Goal: Task Accomplishment & Management: Complete application form

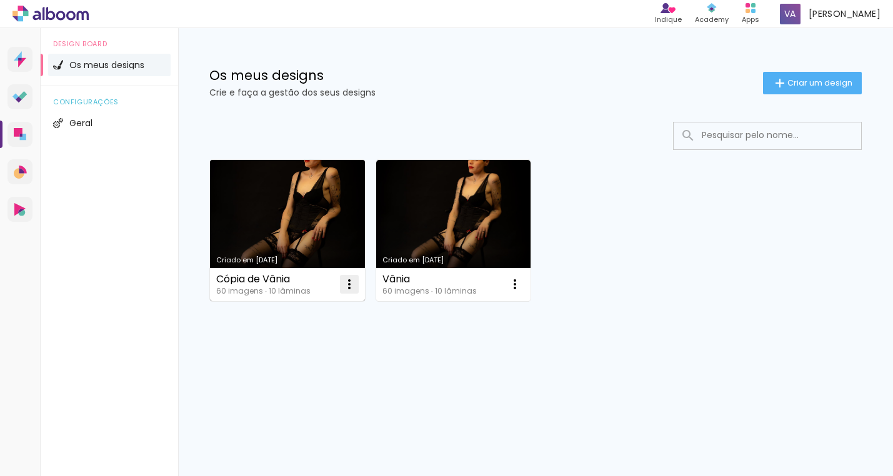
click at [358, 287] on paper-icon-button at bounding box center [349, 284] width 25 height 25
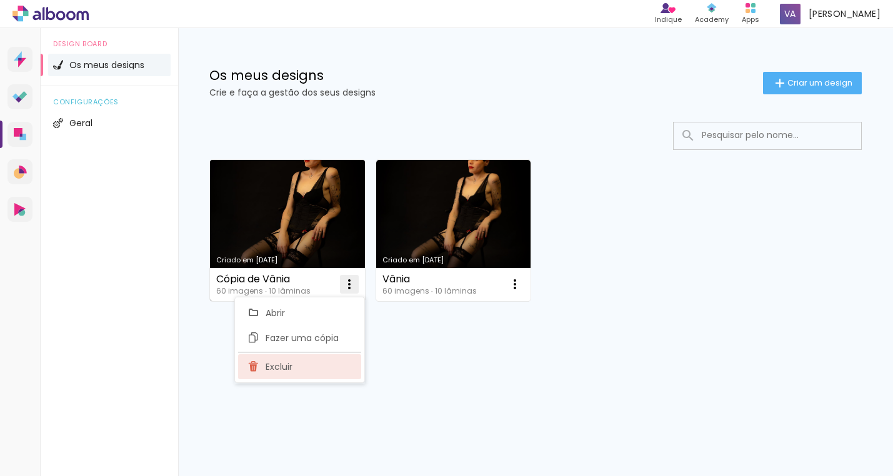
click at [297, 367] on paper-item "Excluir" at bounding box center [299, 366] width 123 height 25
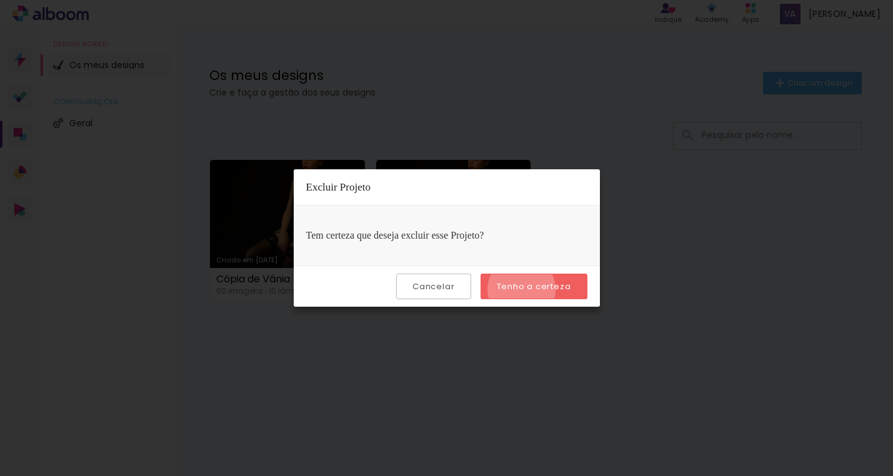
click at [0, 0] on slot "Tenho a certeza" at bounding box center [0, 0] width 0 height 0
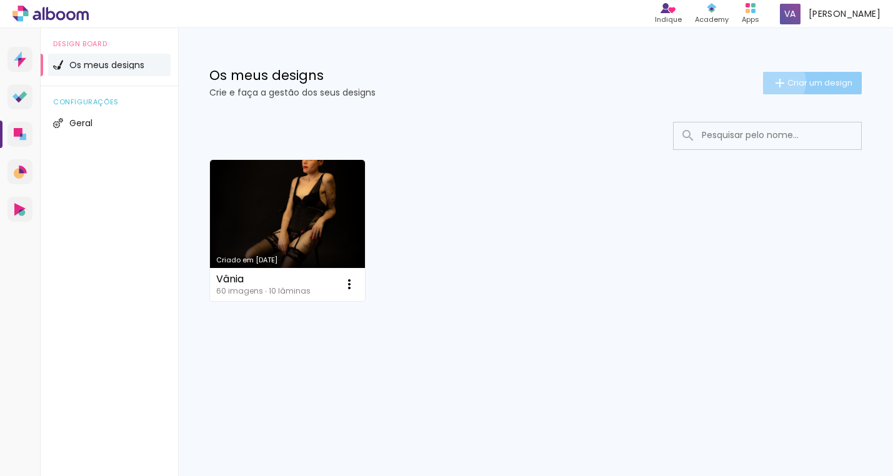
click at [775, 82] on iron-icon at bounding box center [779, 83] width 15 height 15
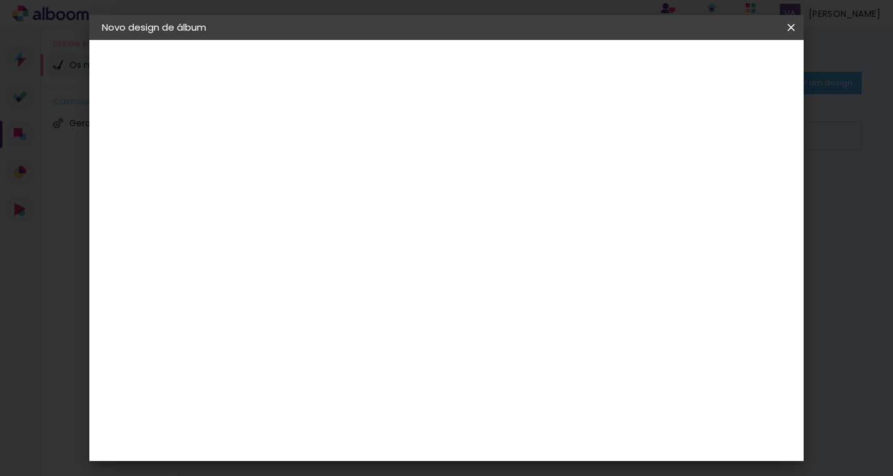
click at [306, 174] on input at bounding box center [306, 167] width 0 height 19
type input "[PERSON_NAME]"
click at [0, 0] on slot "Avançar" at bounding box center [0, 0] width 0 height 0
click at [379, 285] on div "DreambooksPro" at bounding box center [338, 282] width 81 height 10
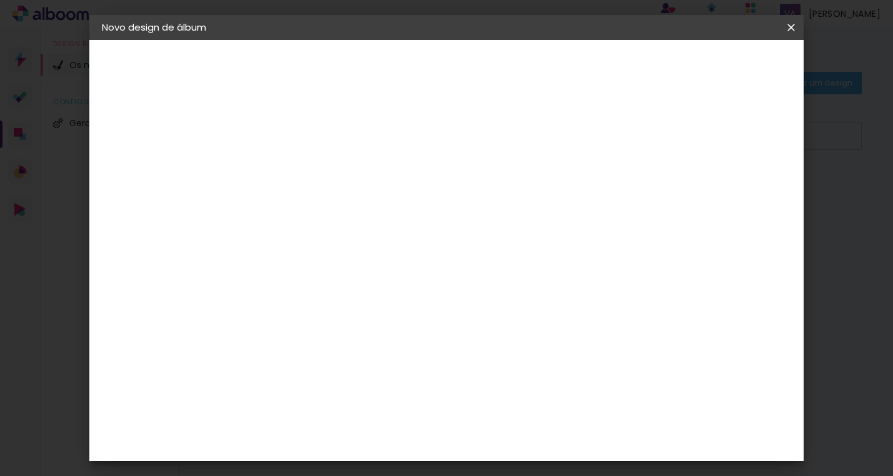
click at [380, 321] on paper-item "Floricolor" at bounding box center [325, 328] width 109 height 27
click at [379, 287] on div "DreambooksPro" at bounding box center [338, 282] width 81 height 10
click at [375, 241] on input at bounding box center [325, 238] width 101 height 16
click at [380, 209] on paper-input-container "País de atuação Portugal" at bounding box center [325, 200] width 109 height 28
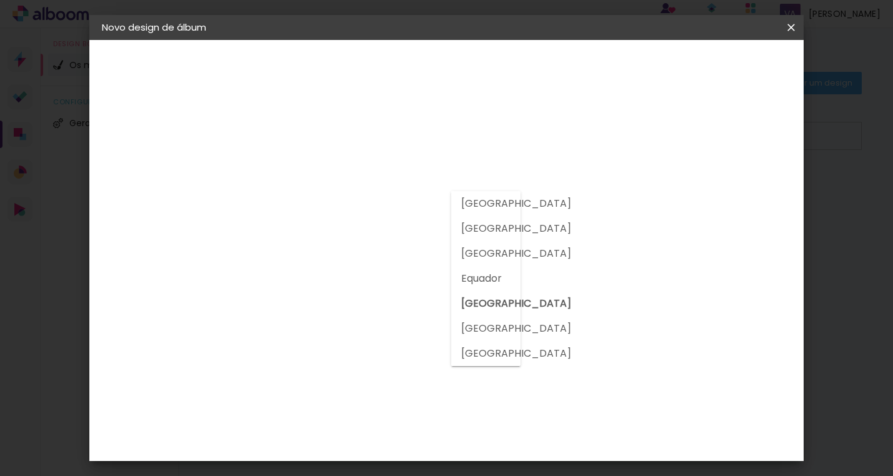
click at [0, 0] on slot "[GEOGRAPHIC_DATA]" at bounding box center [0, 0] width 0 height 0
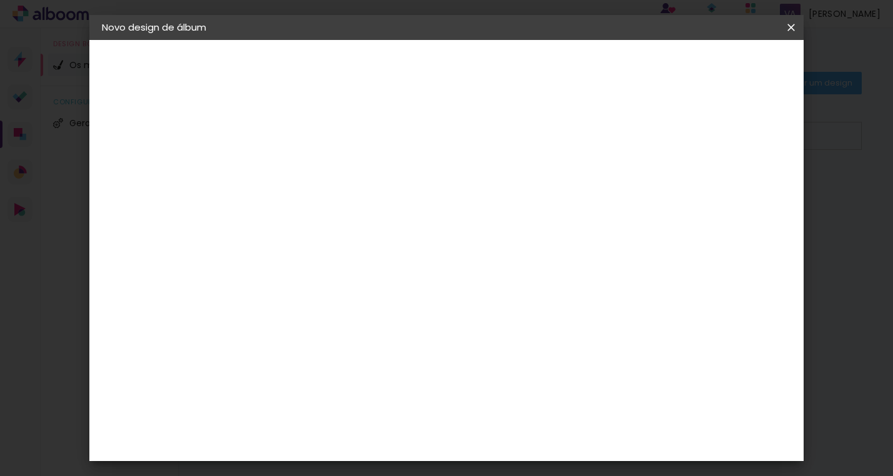
click at [0, 0] on slot "Tamanho Livre" at bounding box center [0, 0] width 0 height 0
click at [0, 0] on iron-icon at bounding box center [0, 0] width 0 height 0
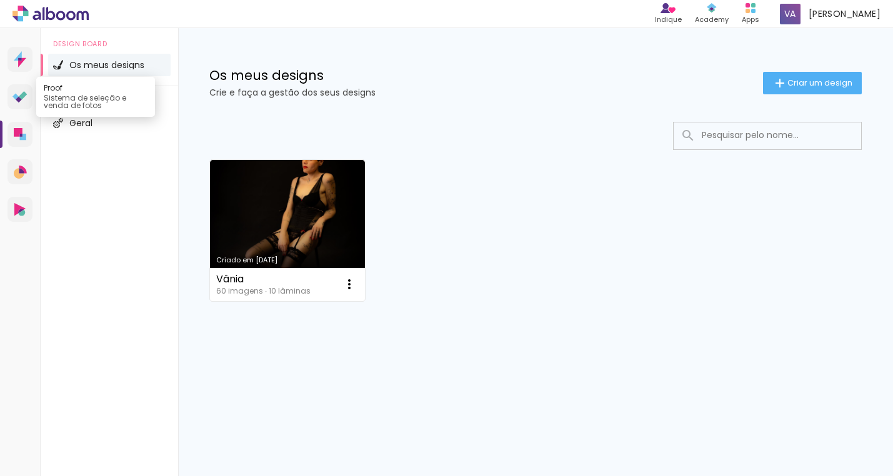
click at [22, 95] on icon at bounding box center [23, 95] width 8 height 8
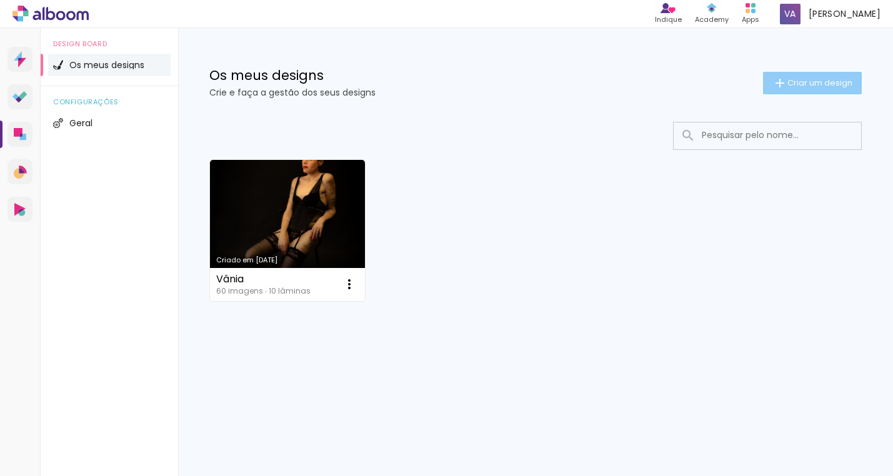
click at [802, 85] on span "Criar um design" at bounding box center [819, 83] width 65 height 8
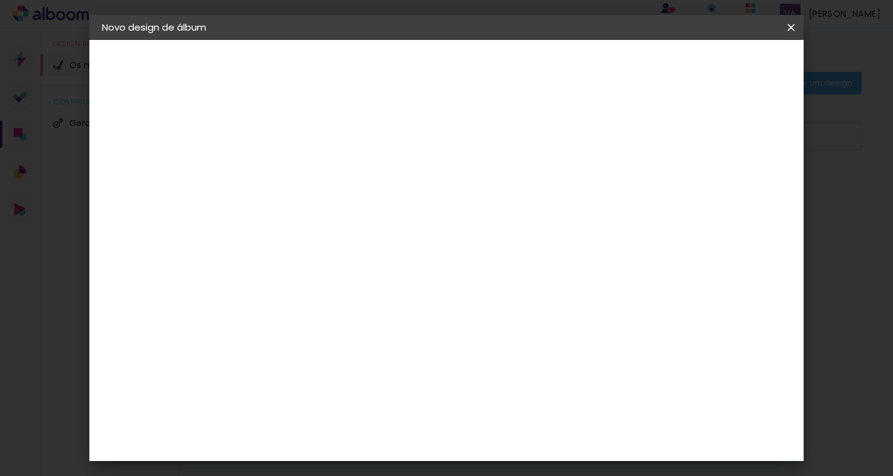
click at [306, 165] on input at bounding box center [306, 167] width 0 height 19
type input "o"
type input "[PERSON_NAME]"
type paper-input "[PERSON_NAME]"
click at [434, 64] on paper-button "Avançar" at bounding box center [403, 66] width 61 height 21
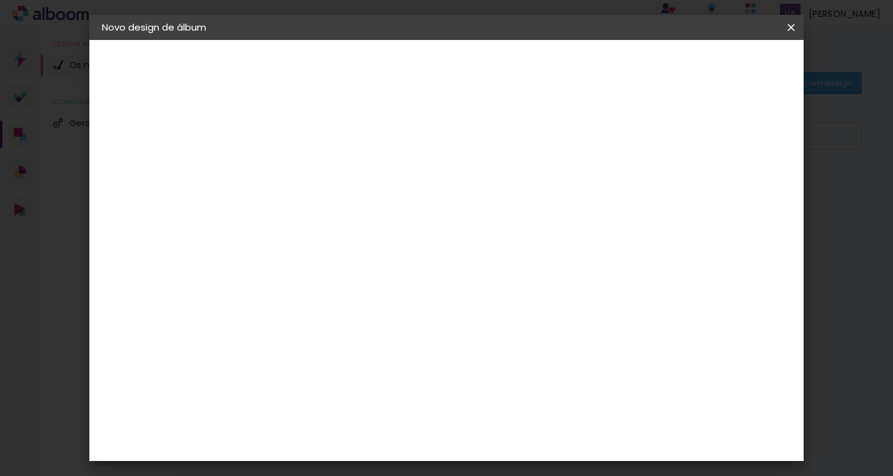
click at [489, 198] on paper-item "Tamanho Livre" at bounding box center [442, 192] width 94 height 32
click at [365, 201] on input "[GEOGRAPHIC_DATA]" at bounding box center [320, 200] width 91 height 16
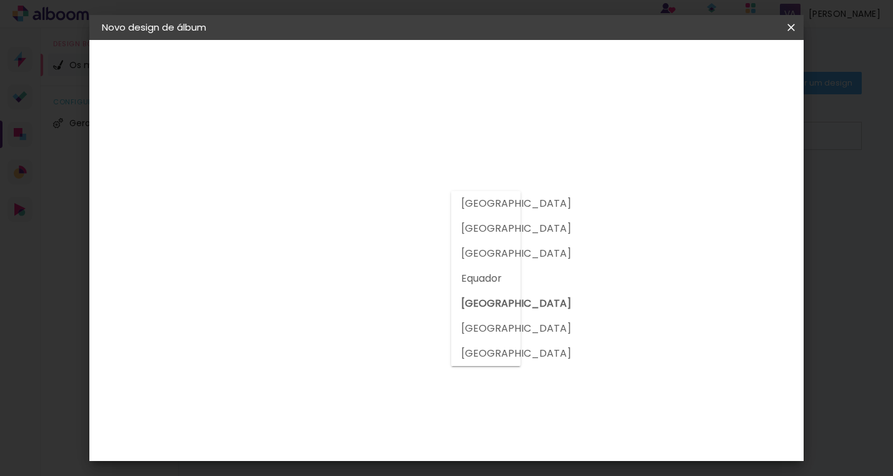
click at [365, 200] on input "[GEOGRAPHIC_DATA]" at bounding box center [320, 200] width 91 height 16
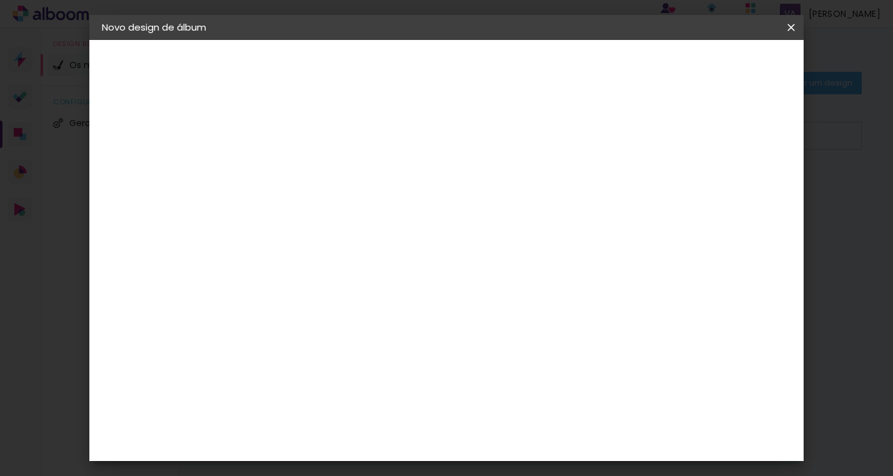
click at [0, 0] on slot "Avançar" at bounding box center [0, 0] width 0 height 0
click at [419, 194] on span "30" at bounding box center [419, 195] width 21 height 19
click at [421, 196] on span "30" at bounding box center [419, 195] width 21 height 19
click at [422, 196] on span "30" at bounding box center [419, 195] width 21 height 19
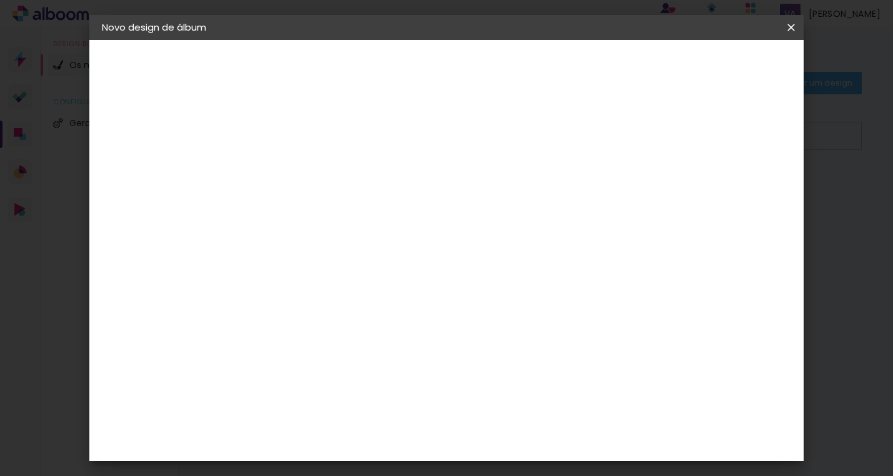
click at [429, 207] on div "30 cm" at bounding box center [427, 195] width 201 height 31
click at [419, 199] on span "30" at bounding box center [419, 195] width 21 height 19
click at [280, 331] on input "30" at bounding box center [267, 333] width 32 height 19
type input "3"
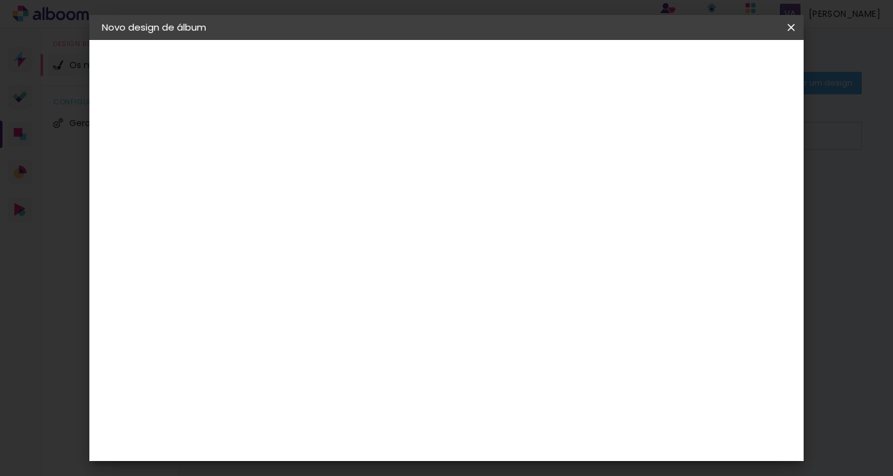
type input "20"
type paper-input "20"
click at [532, 412] on input "60" at bounding box center [520, 409] width 32 height 19
type input "6"
type input "50"
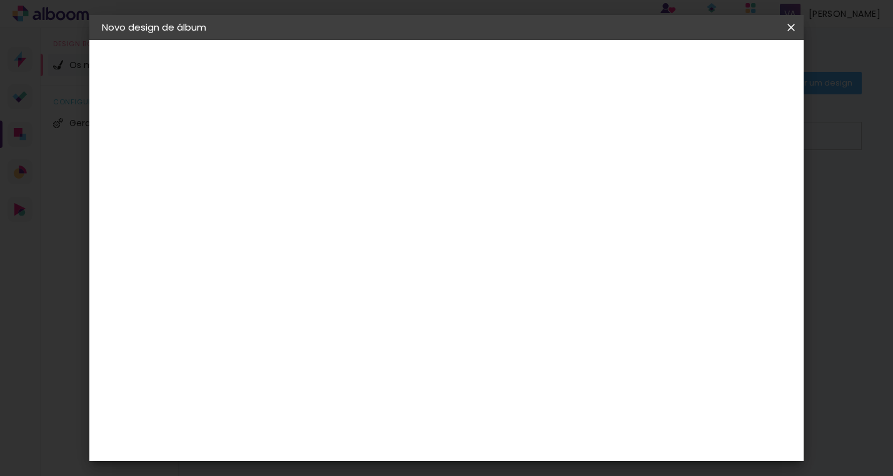
type paper-input "50"
click at [742, 258] on div "25 cm cm cm mm A maioria dos laboratórios sugere 5mm de margem." at bounding box center [503, 208] width 502 height 100
click at [722, 69] on span "Iniciar design" at bounding box center [693, 66] width 57 height 9
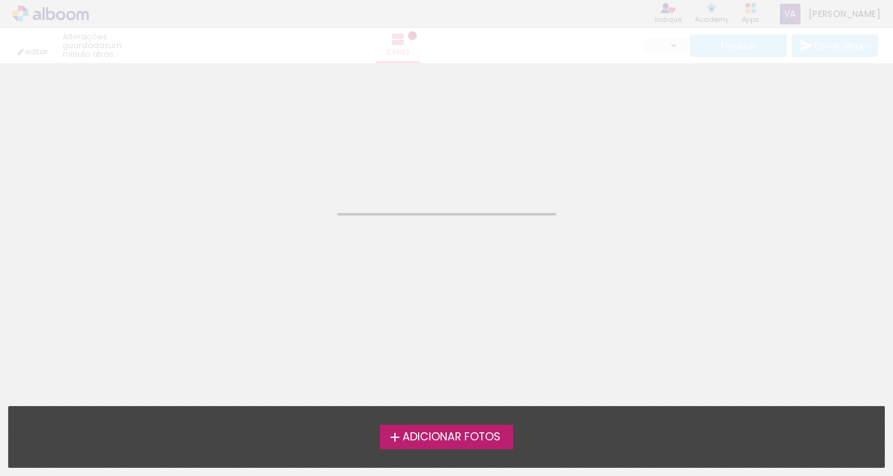
click at [441, 439] on span "Adicionar Fotos" at bounding box center [451, 437] width 98 height 11
click at [0, 0] on input "file" at bounding box center [0, 0] width 0 height 0
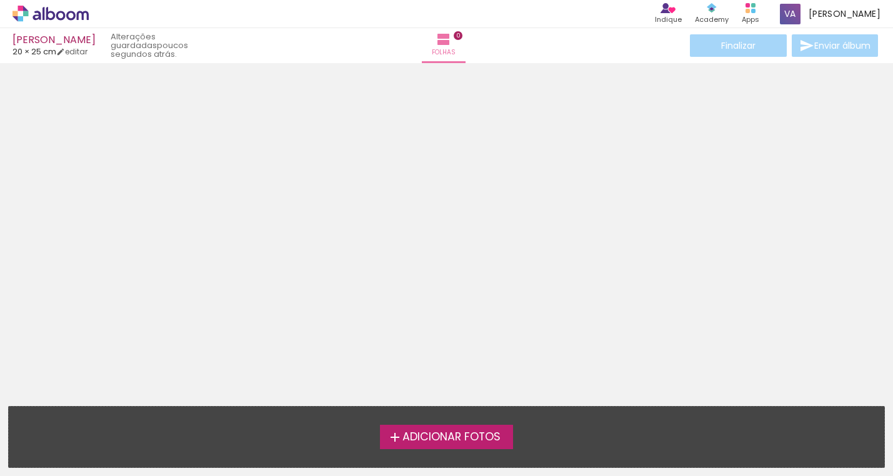
click at [427, 442] on span "Adicionar Fotos" at bounding box center [451, 437] width 98 height 11
click at [0, 0] on input "file" at bounding box center [0, 0] width 0 height 0
